Goal: Navigation & Orientation: Find specific page/section

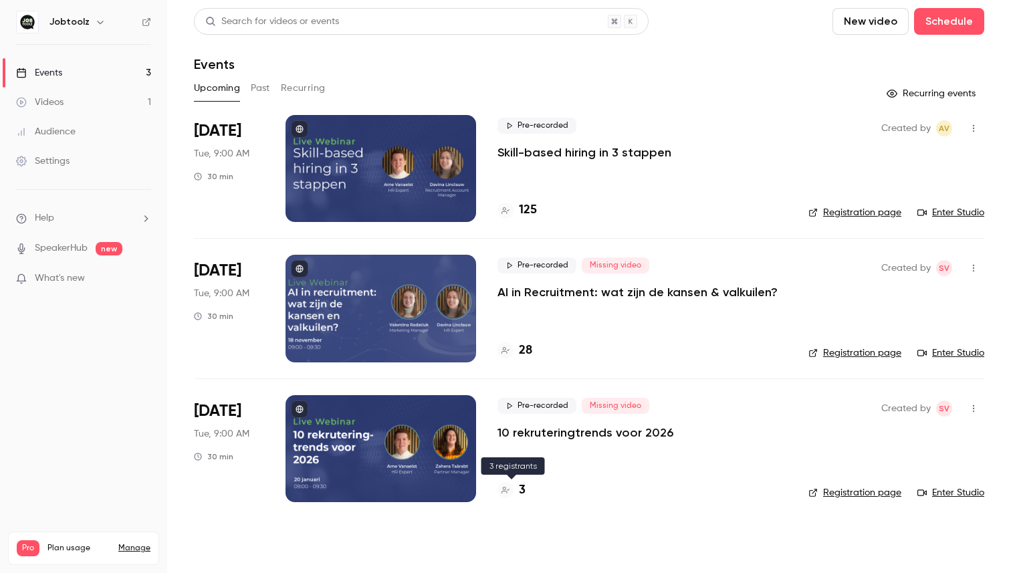
click at [518, 490] on div "3" at bounding box center [512, 491] width 28 height 18
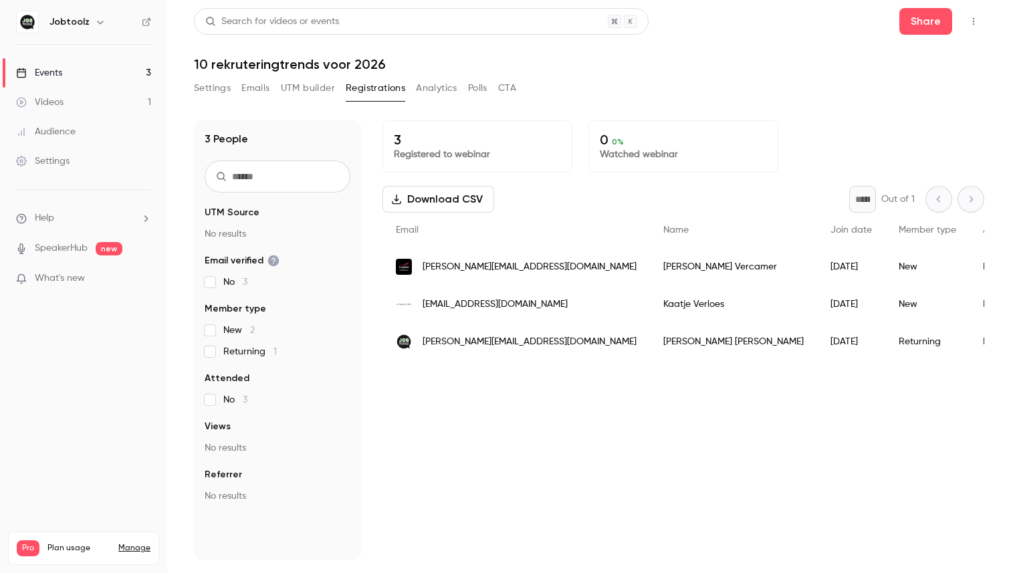
click at [62, 68] on div "Events" at bounding box center [39, 72] width 46 height 13
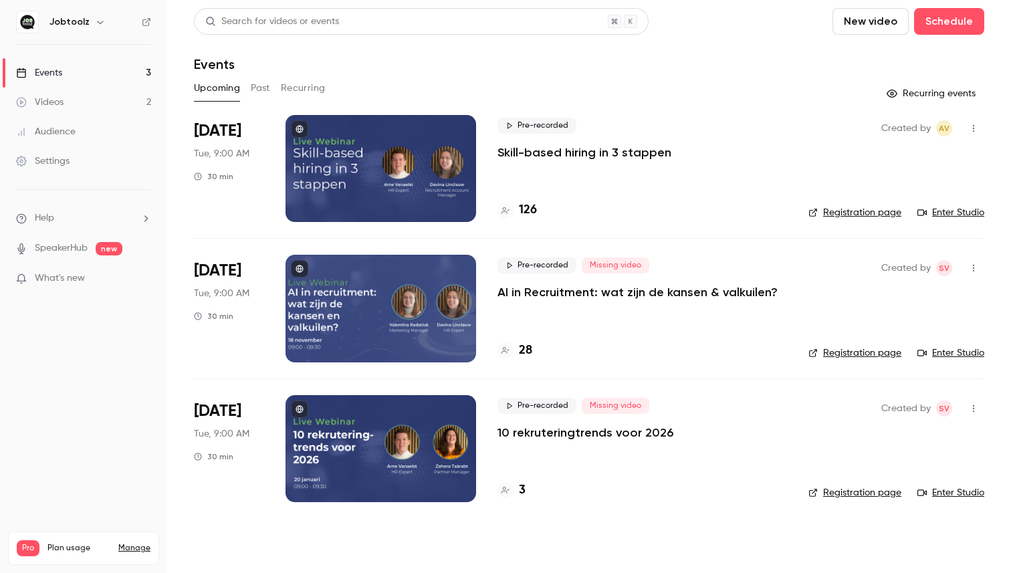
click at [99, 71] on link "Events 3" at bounding box center [83, 72] width 167 height 29
click at [515, 487] on div "3" at bounding box center [512, 491] width 28 height 18
